Goal: Transaction & Acquisition: Purchase product/service

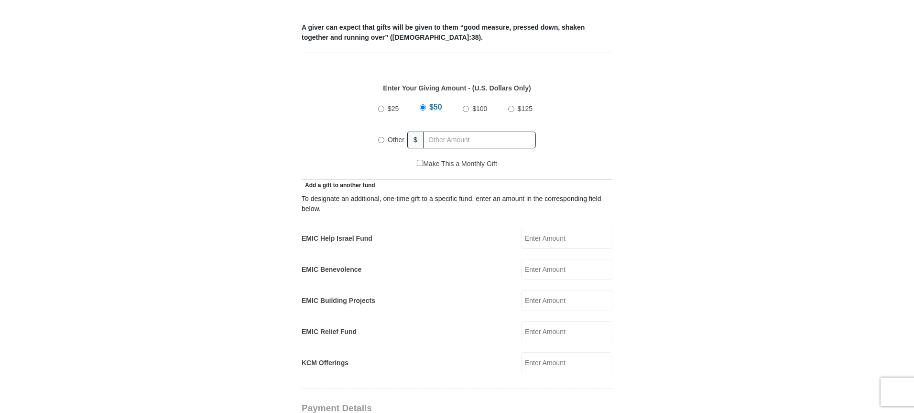
scroll to position [411, 0]
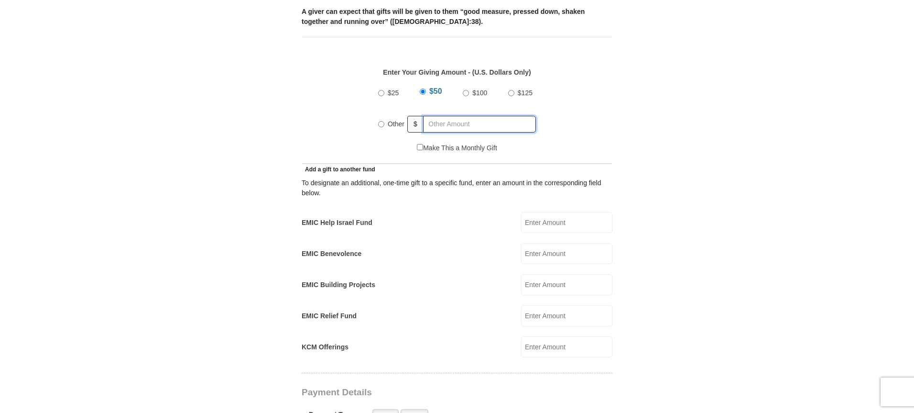
radio input "true"
click at [453, 116] on input "text" at bounding box center [480, 124] width 109 height 17
type input "130"
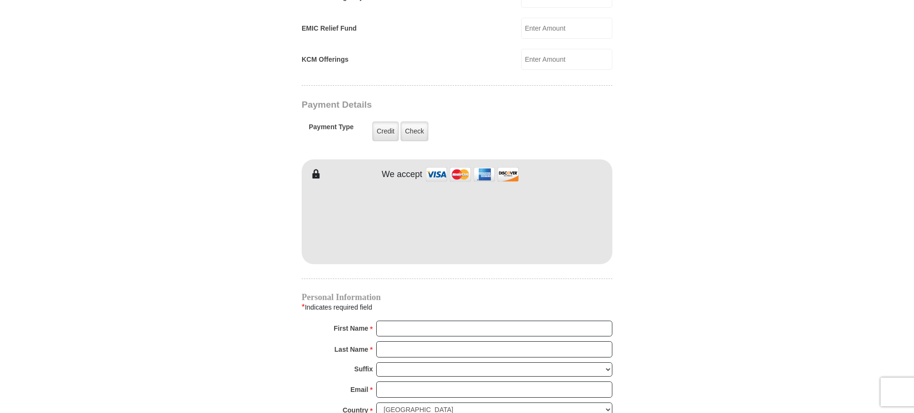
scroll to position [707, 0]
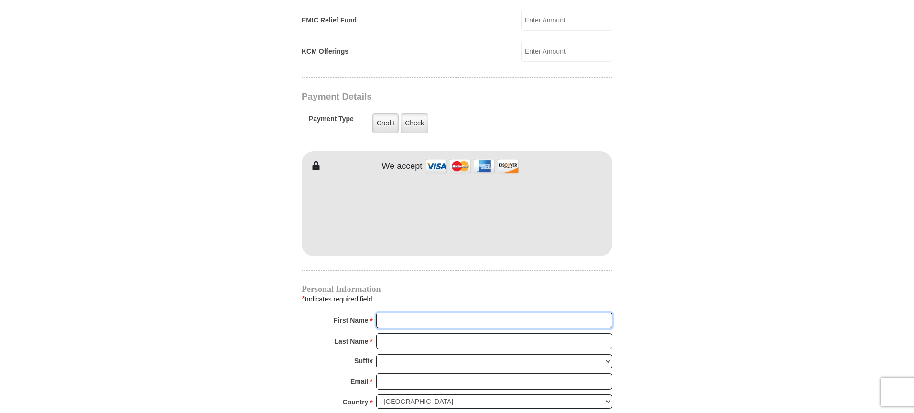
type input "Ron and"
type input "Usry"
click at [529, 316] on input "Ron and" at bounding box center [494, 320] width 236 height 16
type input "Ron and Lydia"
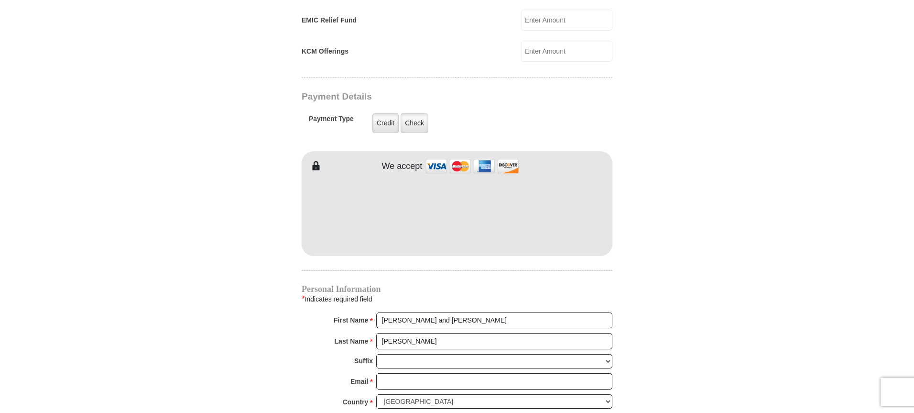
drag, startPoint x: 913, startPoint y: 188, endPoint x: 917, endPoint y: 242, distance: 54.2
click at [913, 242] on html "Eagle Mountain International Church Online Giving Because of gifts like yours, …" at bounding box center [457, 160] width 914 height 1735
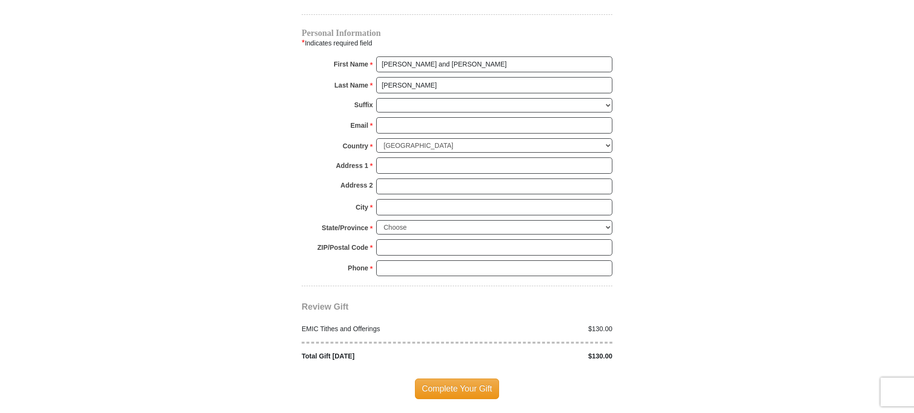
scroll to position [976, 0]
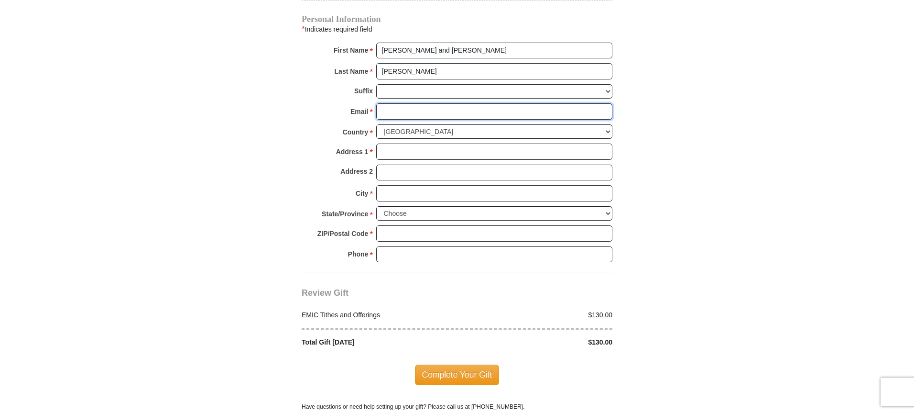
click at [473, 103] on input "Email *" at bounding box center [494, 111] width 236 height 16
type input "rlkusry@verizon.net"
type input "14920 Dos Palmas Rd"
type input "Victorville"
select select "CA"
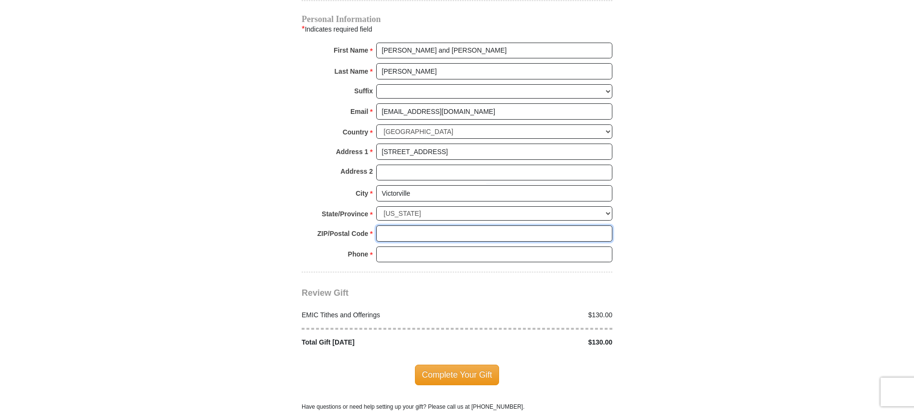
type input "92392"
type input "7604136307"
click at [456, 369] on span "Complete Your Gift" at bounding box center [457, 374] width 85 height 20
